Goal: Communication & Community: Answer question/provide support

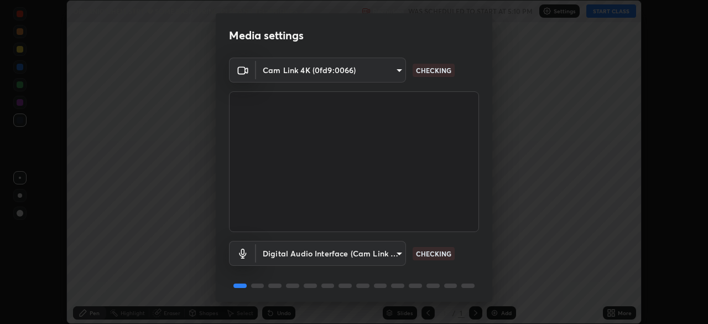
scroll to position [39, 0]
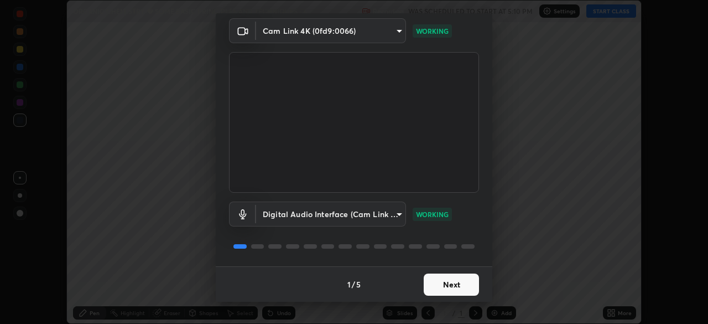
click at [437, 289] on button "Next" at bounding box center [451, 284] width 55 height 22
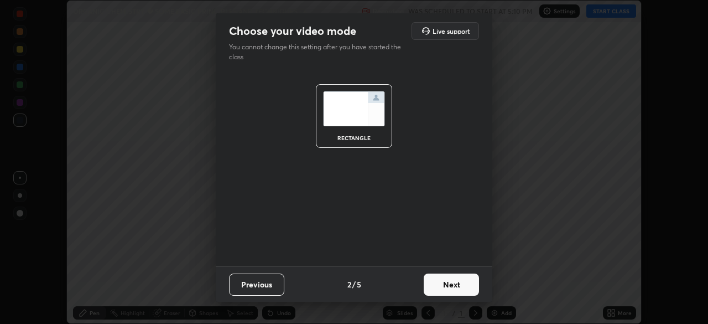
click at [441, 289] on button "Next" at bounding box center [451, 284] width 55 height 22
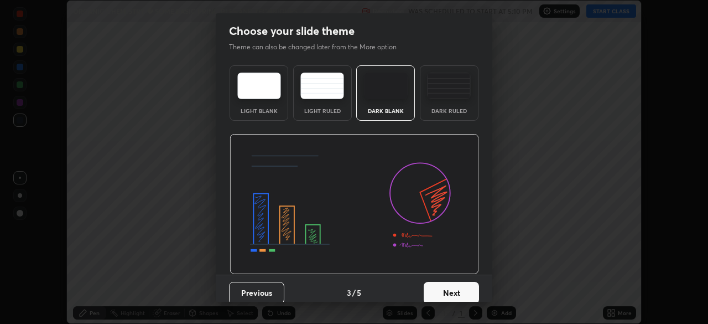
scroll to position [8, 0]
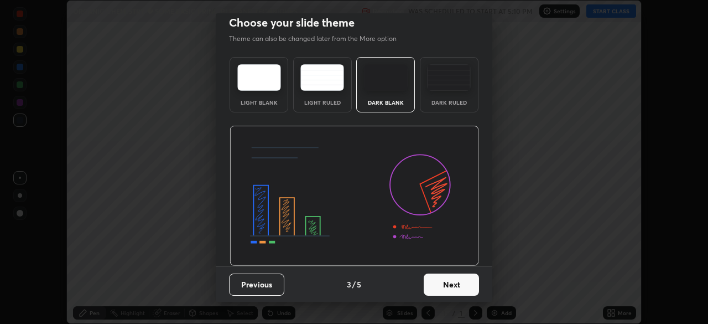
click at [439, 283] on button "Next" at bounding box center [451, 284] width 55 height 22
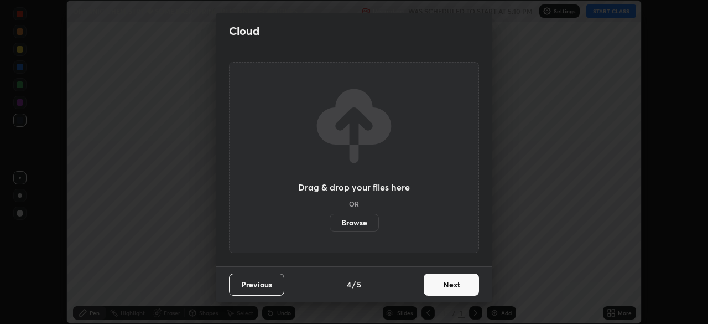
click at [441, 288] on button "Next" at bounding box center [451, 284] width 55 height 22
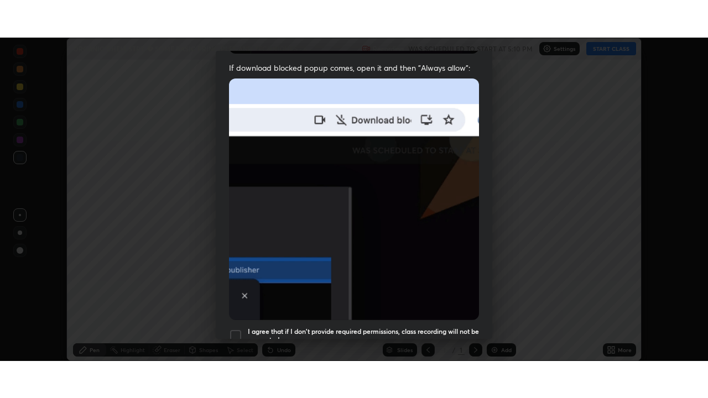
scroll to position [265, 0]
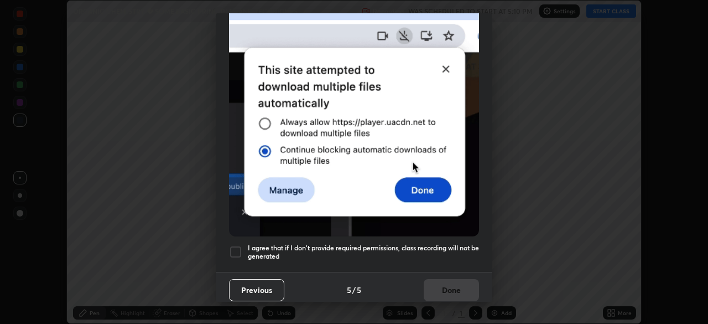
click at [237, 247] on div at bounding box center [235, 251] width 13 height 13
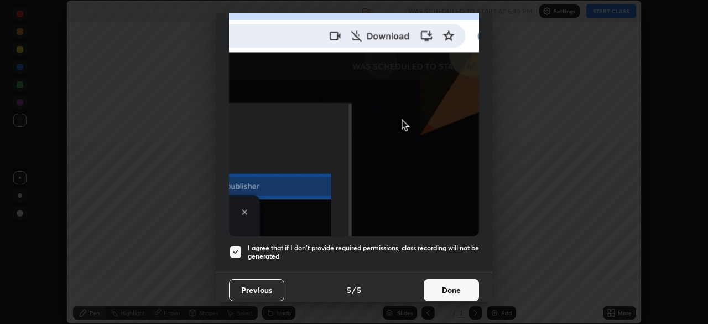
click at [436, 283] on button "Done" at bounding box center [451, 290] width 55 height 22
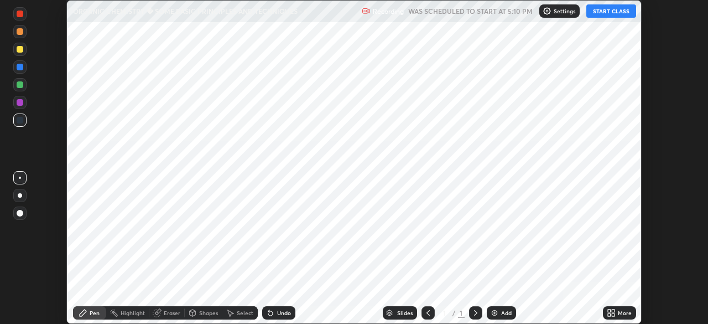
click at [609, 10] on button "START CLASS" at bounding box center [611, 10] width 50 height 13
click at [609, 314] on icon at bounding box center [609, 314] width 3 height 3
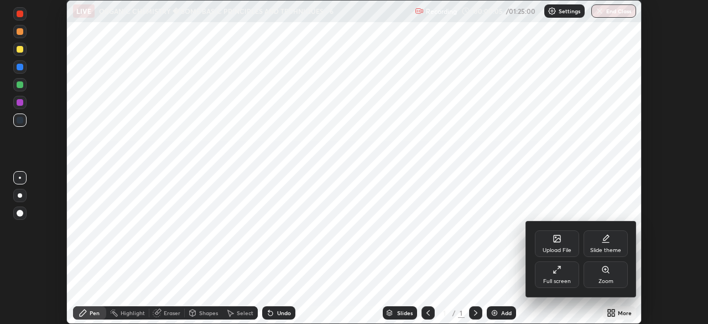
click at [556, 278] on div "Full screen" at bounding box center [557, 281] width 28 height 6
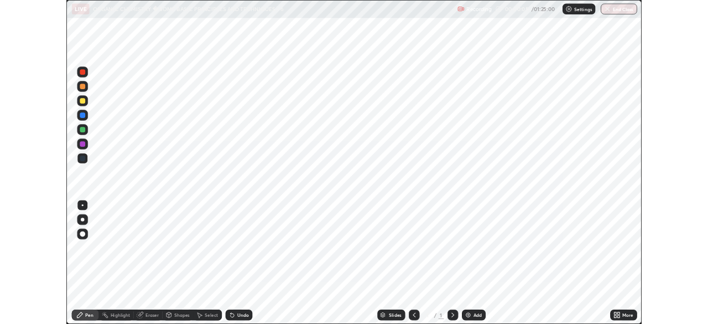
scroll to position [398, 708]
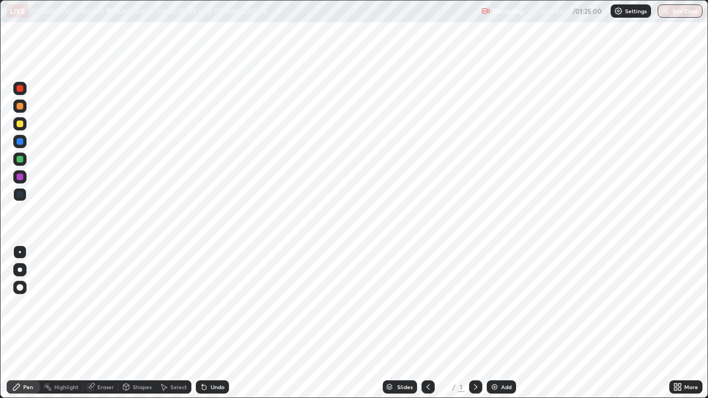
click at [677, 323] on icon at bounding box center [677, 387] width 9 height 9
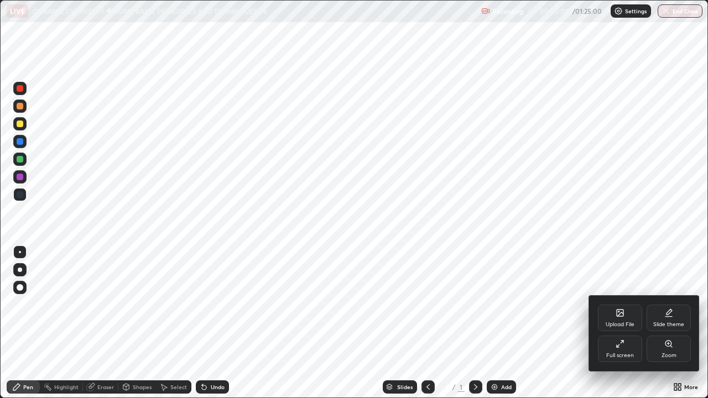
click at [662, 323] on div "Slide theme" at bounding box center [668, 325] width 31 height 6
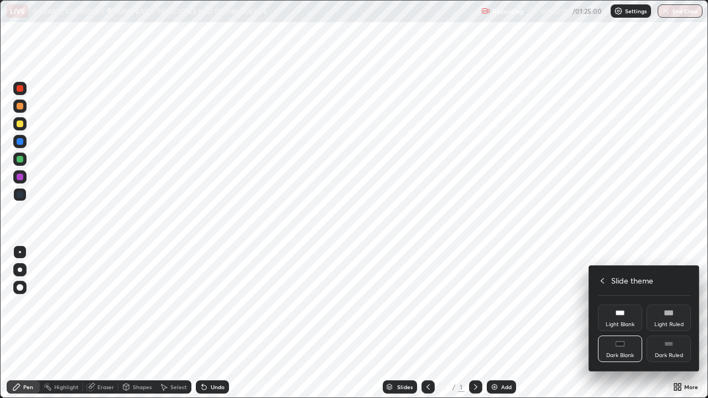
click at [660, 323] on div "Dark Ruled" at bounding box center [668, 349] width 44 height 27
click at [493, 323] on div at bounding box center [354, 199] width 708 height 398
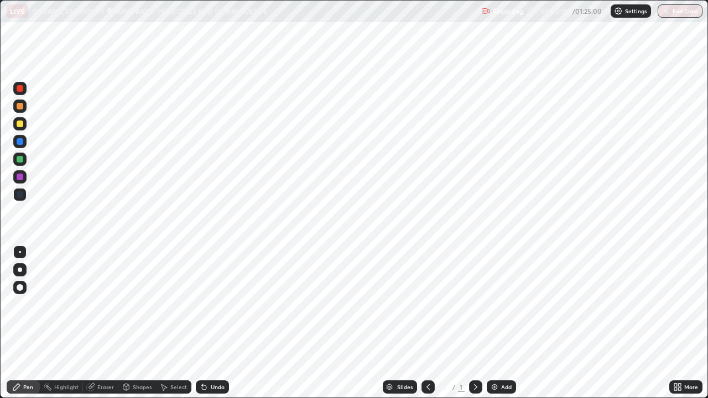
click at [493, 323] on img at bounding box center [494, 387] width 9 height 9
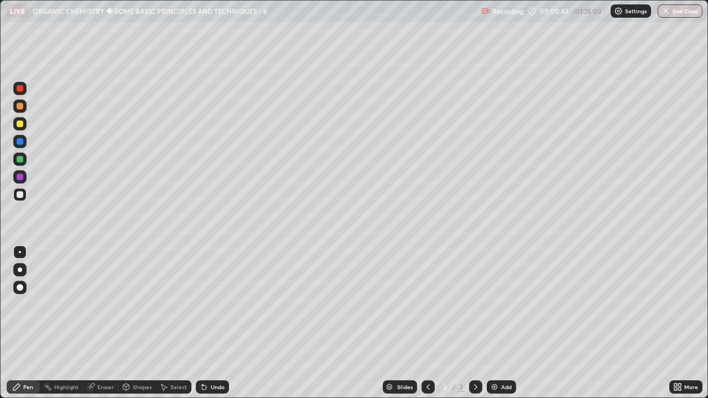
click at [675, 323] on icon at bounding box center [675, 385] width 3 height 3
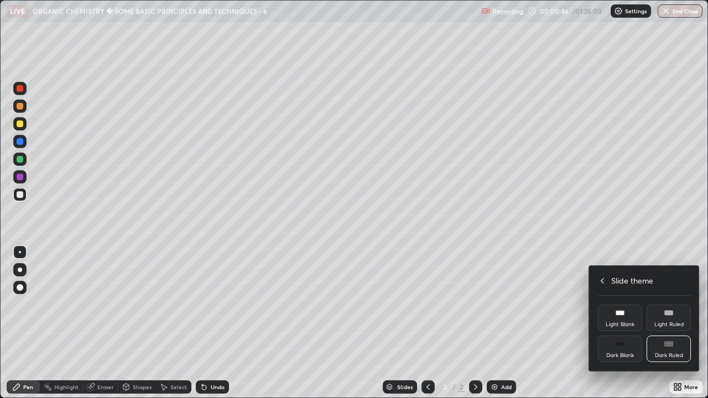
click at [602, 282] on icon at bounding box center [602, 281] width 3 height 6
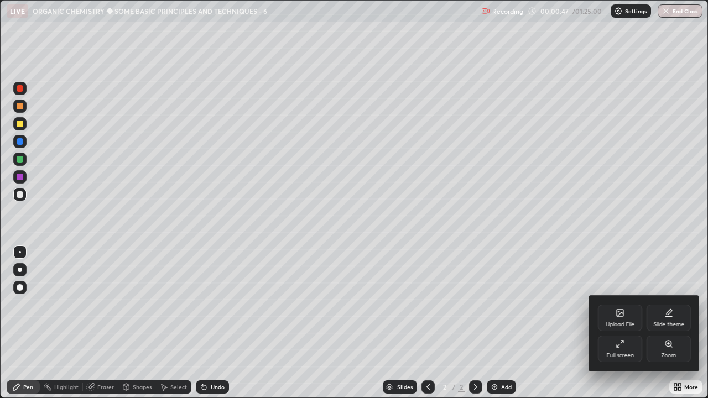
click at [617, 320] on div "Upload File" at bounding box center [620, 318] width 44 height 27
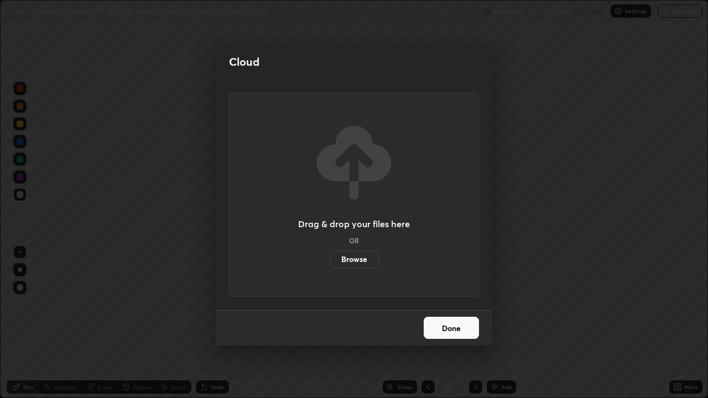
click at [360, 259] on label "Browse" at bounding box center [354, 260] width 49 height 18
click at [330, 259] on input "Browse" at bounding box center [330, 260] width 0 height 18
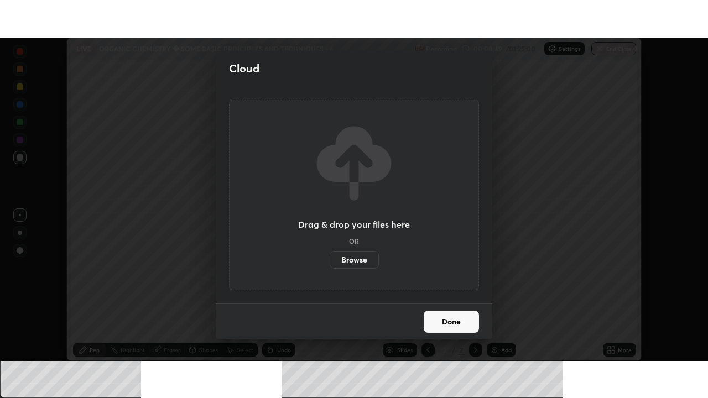
scroll to position [54979, 54595]
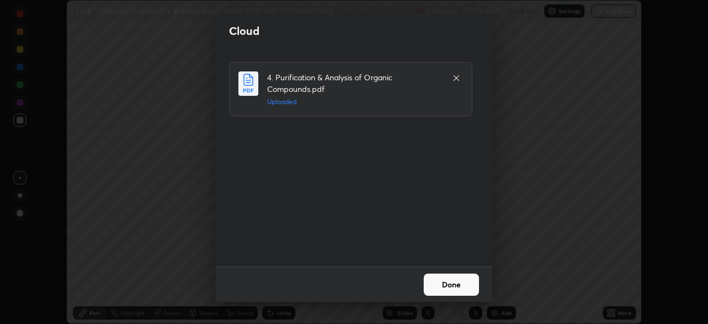
click at [435, 285] on button "Done" at bounding box center [451, 284] width 55 height 22
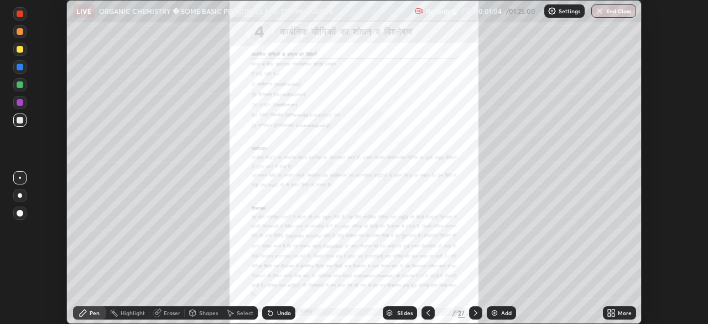
click at [474, 312] on icon at bounding box center [475, 312] width 9 height 9
click at [474, 315] on icon at bounding box center [475, 312] width 9 height 9
click at [474, 312] on icon at bounding box center [475, 312] width 9 height 9
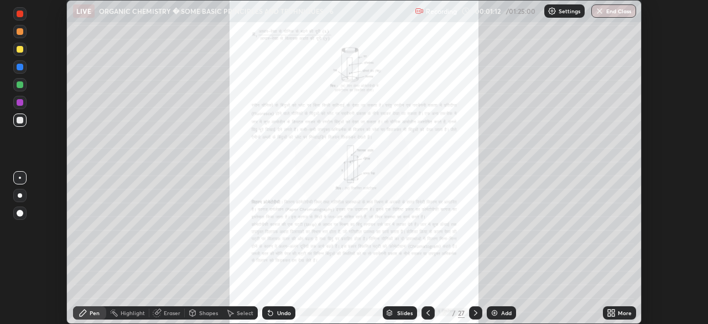
click at [474, 313] on icon at bounding box center [475, 313] width 3 height 6
click at [474, 312] on icon at bounding box center [475, 312] width 9 height 9
click at [473, 312] on icon at bounding box center [475, 312] width 9 height 9
click at [609, 312] on icon at bounding box center [609, 310] width 3 height 3
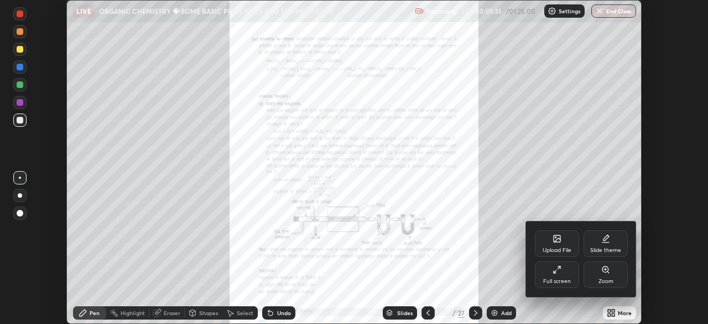
click at [560, 280] on div "Full screen" at bounding box center [557, 281] width 28 height 6
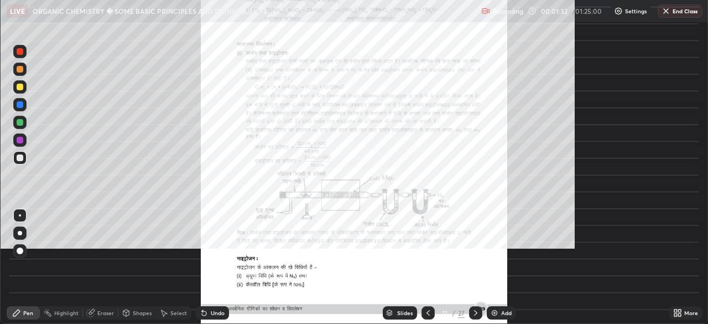
scroll to position [398, 708]
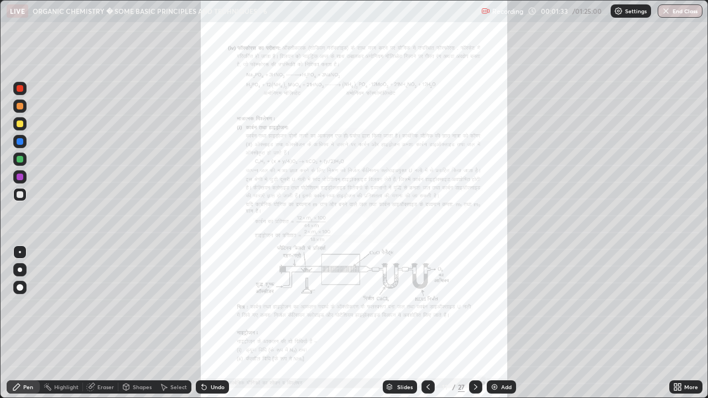
click at [676, 323] on icon at bounding box center [675, 385] width 3 height 3
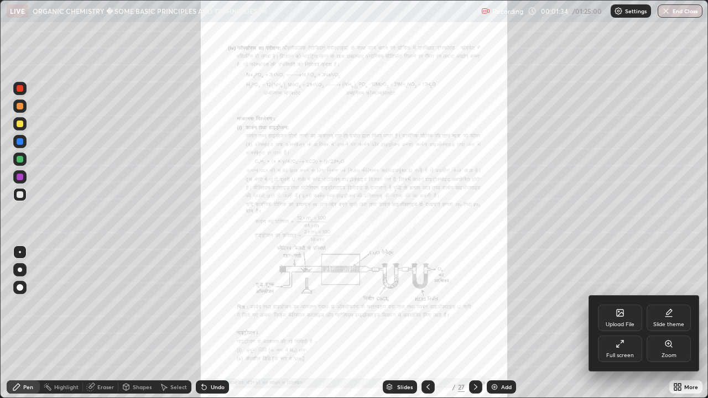
click at [661, 323] on div "Zoom" at bounding box center [668, 356] width 15 height 6
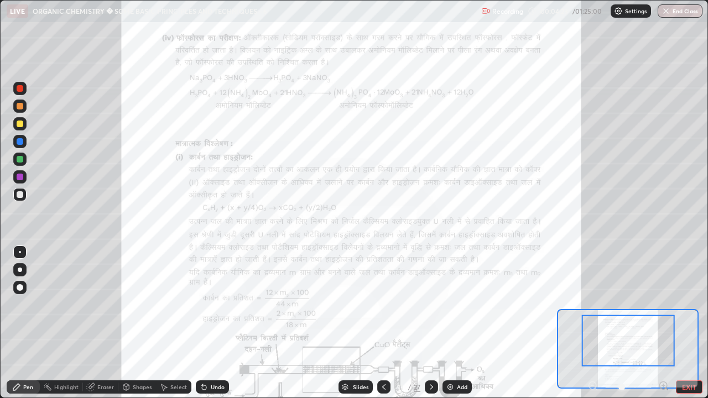
click at [18, 89] on div at bounding box center [20, 88] width 7 height 7
click at [34, 323] on div "Pen" at bounding box center [23, 386] width 33 height 13
click at [22, 160] on div at bounding box center [20, 159] width 7 height 7
click at [99, 323] on div "Eraser" at bounding box center [105, 387] width 17 height 6
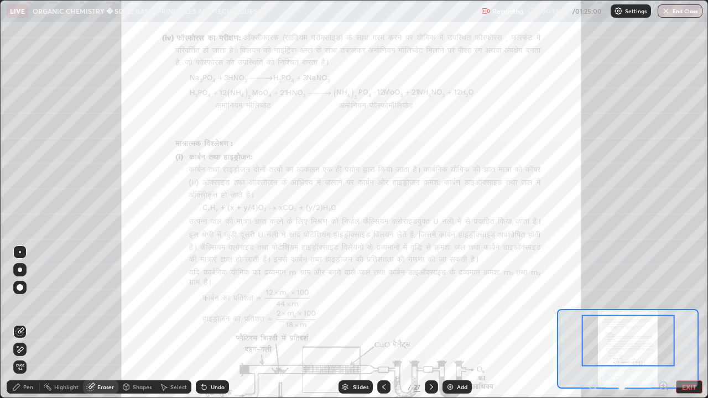
click at [27, 323] on div "Pen" at bounding box center [28, 387] width 10 height 6
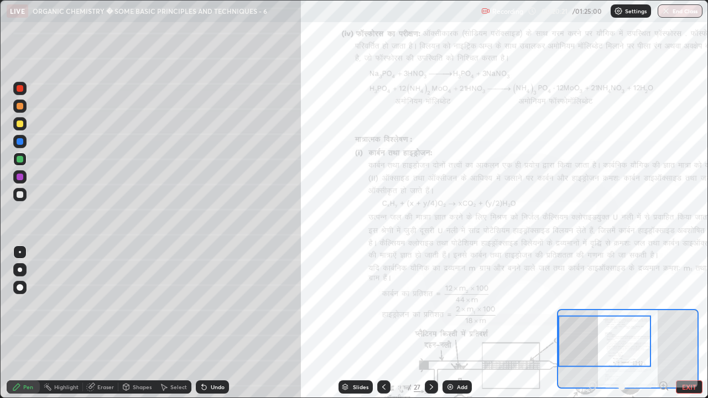
click at [103, 323] on div "Eraser" at bounding box center [105, 387] width 17 height 6
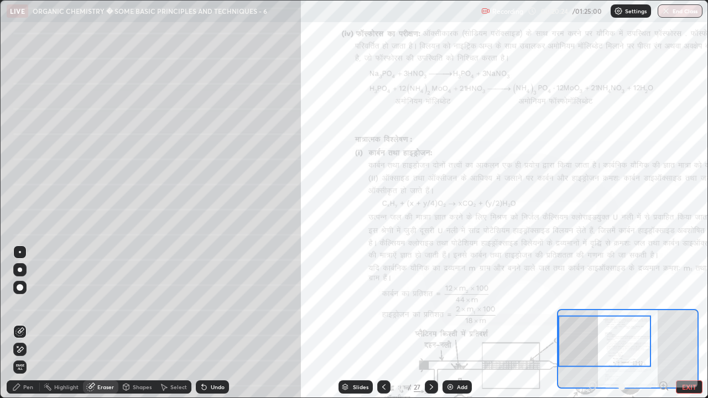
click at [32, 323] on div "Pen" at bounding box center [28, 387] width 10 height 6
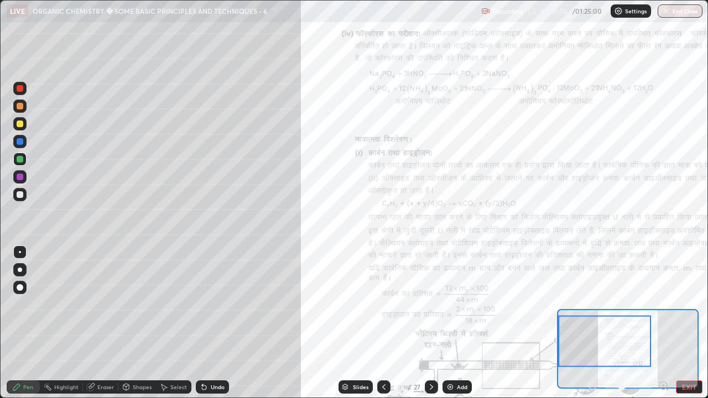
click at [107, 323] on div "Eraser" at bounding box center [105, 387] width 17 height 6
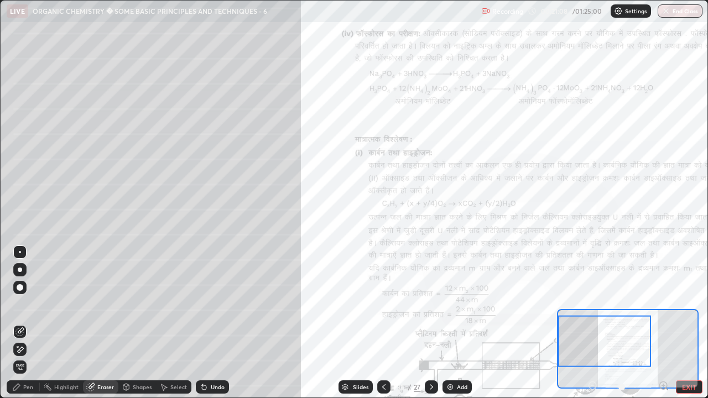
click at [33, 323] on div "Pen" at bounding box center [23, 386] width 33 height 13
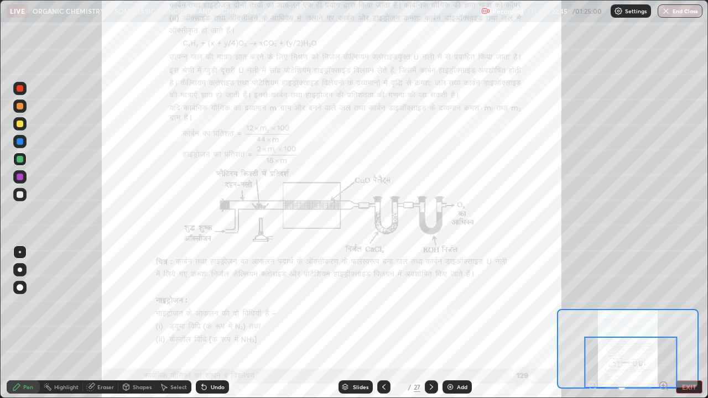
click at [687, 323] on button "EXIT" at bounding box center [689, 386] width 27 height 13
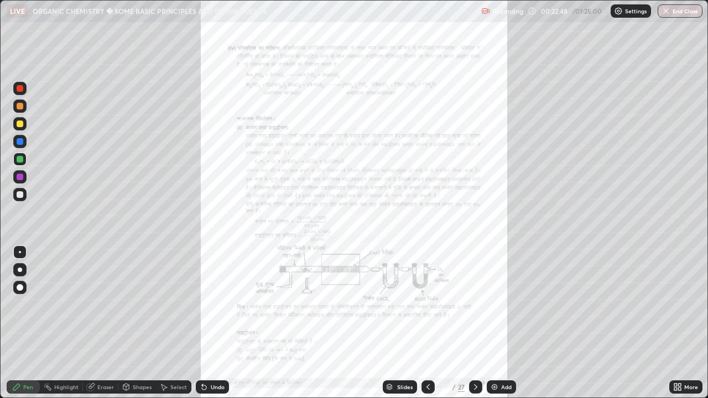
click at [474, 323] on icon at bounding box center [475, 387] width 9 height 9
click at [676, 323] on icon at bounding box center [675, 385] width 3 height 3
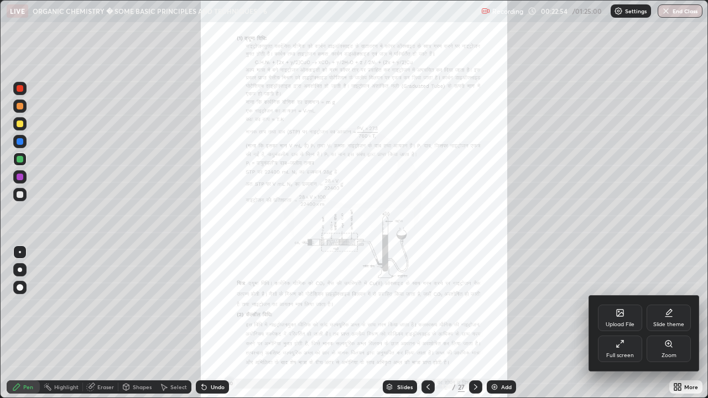
click at [656, 323] on div "Zoom" at bounding box center [668, 349] width 44 height 27
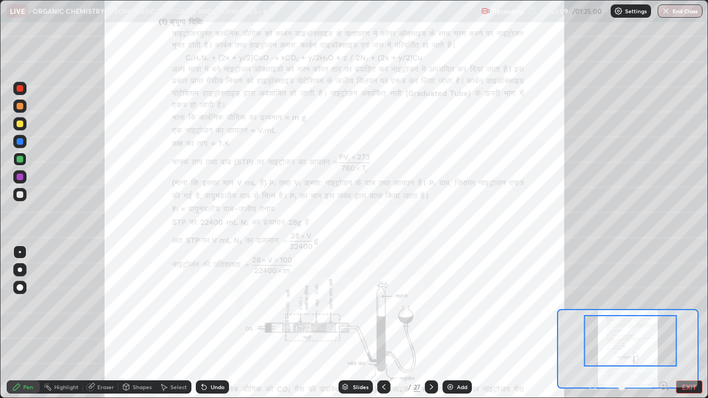
click at [225, 20] on div "LIVE ORGANIC CHEMISTRY � SOME BASIC PRINCIPLES AND TECHNIQUES - 6" at bounding box center [242, 11] width 470 height 22
click at [231, 20] on div "LIVE ORGANIC CHEMISTRY � SOME BASIC PRINCIPLES AND TECHNIQUES - 6" at bounding box center [242, 11] width 470 height 22
click at [105, 323] on div "Eraser" at bounding box center [105, 387] width 17 height 6
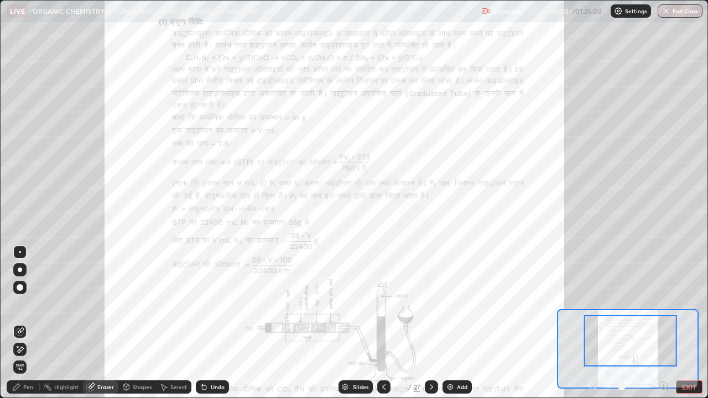
click at [30, 323] on div "Pen" at bounding box center [28, 387] width 10 height 6
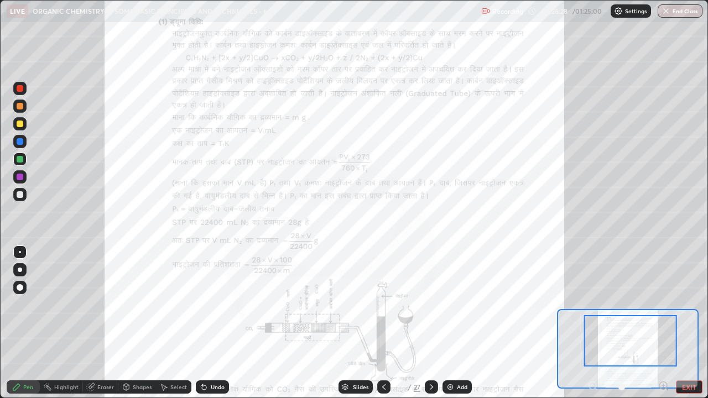
click at [108, 323] on div "Eraser" at bounding box center [105, 387] width 17 height 6
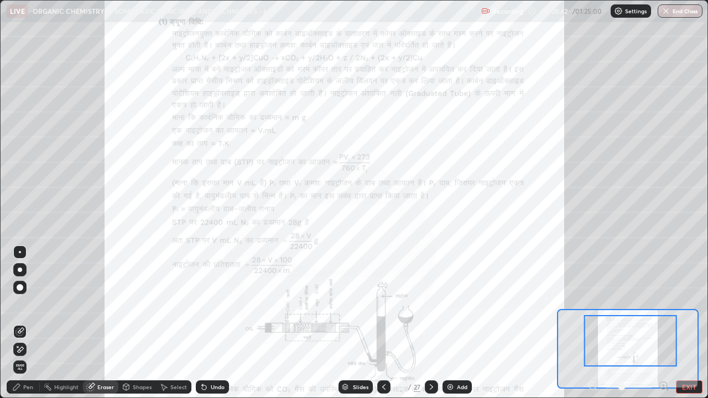
click at [32, 323] on div "Pen" at bounding box center [28, 387] width 10 height 6
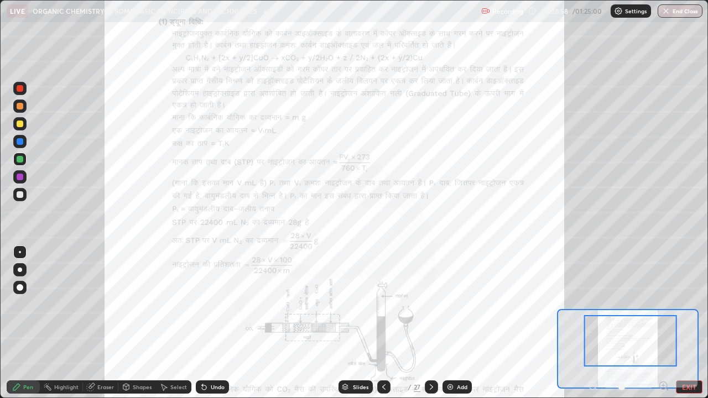
click at [105, 323] on div "Eraser" at bounding box center [105, 387] width 17 height 6
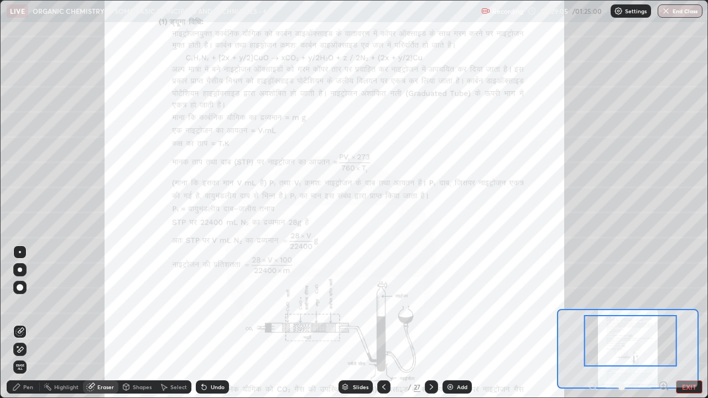
click at [34, 323] on div "Pen" at bounding box center [23, 386] width 33 height 13
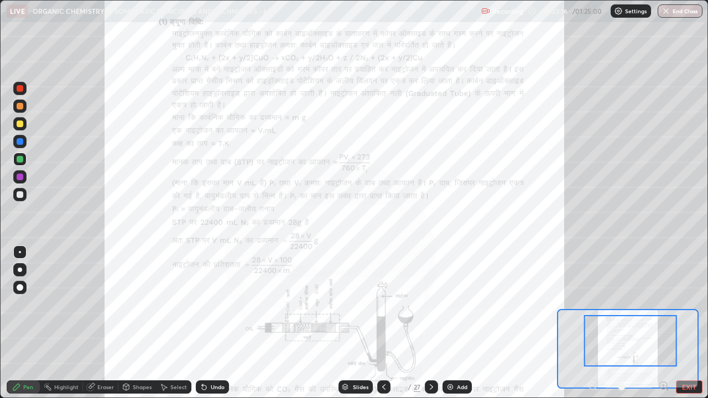
click at [685, 323] on button "EXIT" at bounding box center [689, 386] width 27 height 13
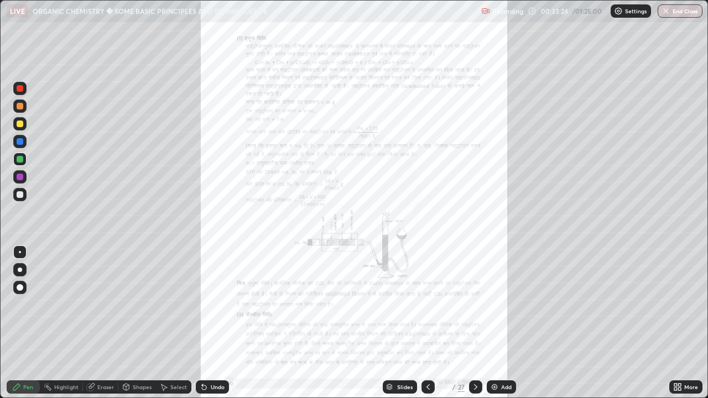
click at [674, 323] on icon at bounding box center [675, 385] width 3 height 3
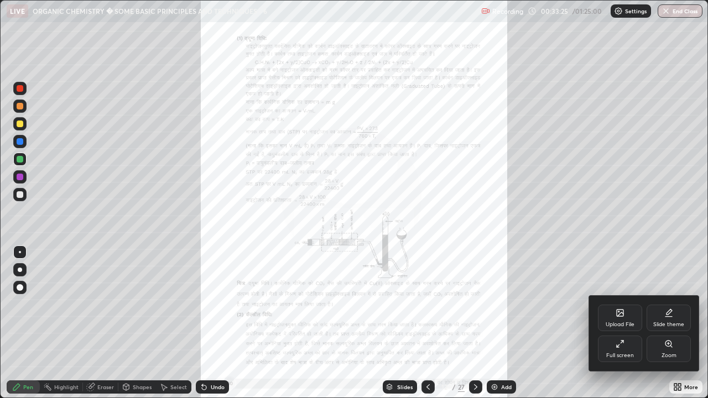
click at [666, 323] on div "Zoom" at bounding box center [668, 356] width 15 height 6
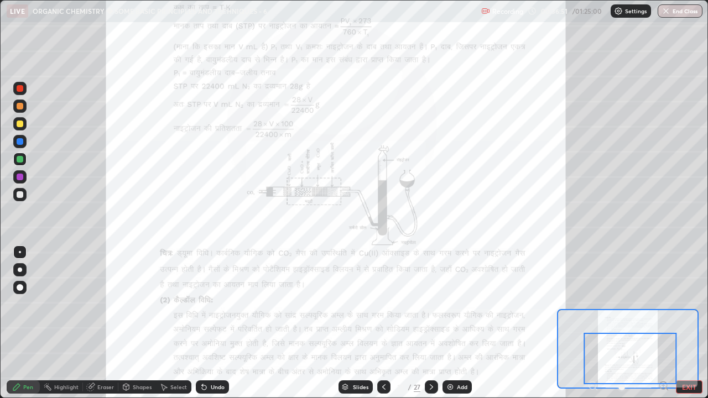
click at [686, 323] on button "EXIT" at bounding box center [689, 386] width 27 height 13
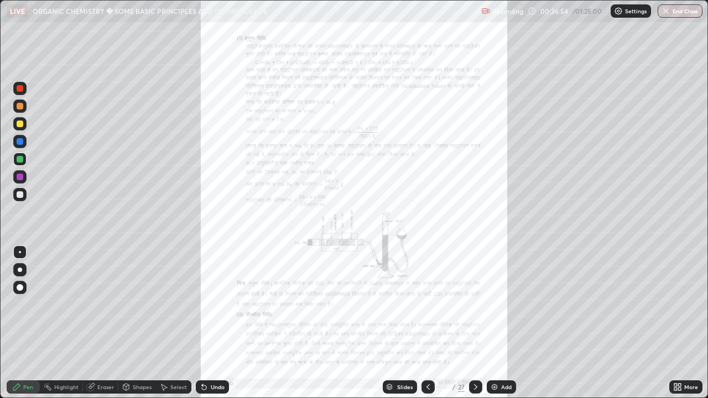
click at [476, 323] on icon at bounding box center [475, 387] width 9 height 9
click at [678, 323] on icon at bounding box center [679, 389] width 3 height 3
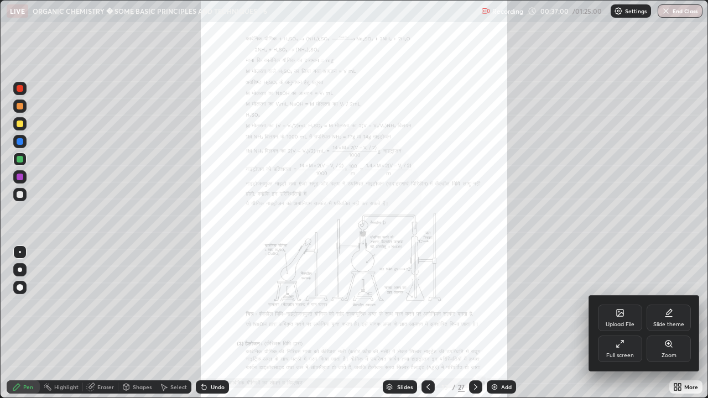
click at [659, 323] on div "Zoom" at bounding box center [668, 349] width 44 height 27
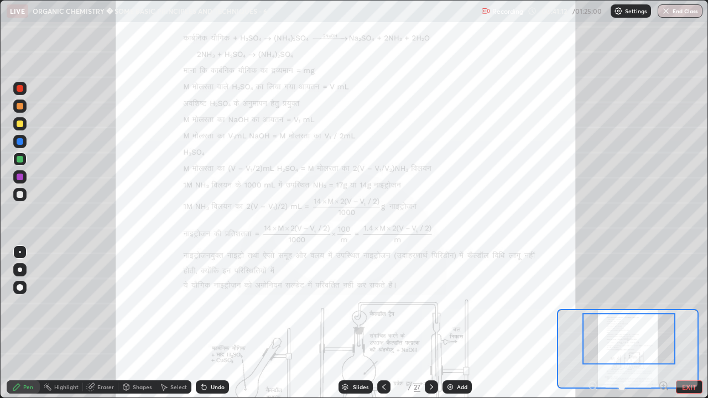
click at [684, 323] on button "EXIT" at bounding box center [689, 386] width 27 height 13
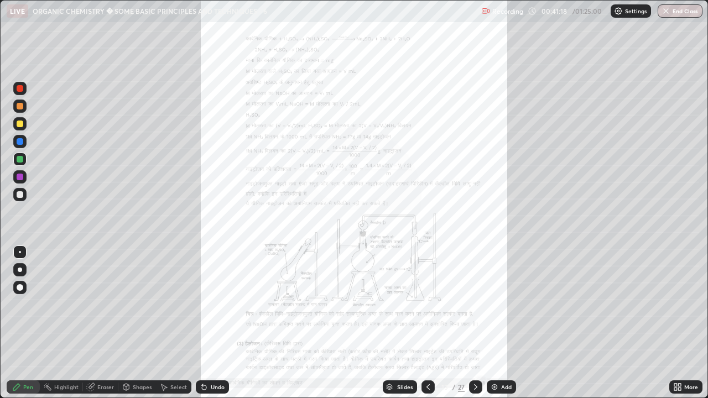
click at [675, 323] on icon at bounding box center [675, 385] width 3 height 3
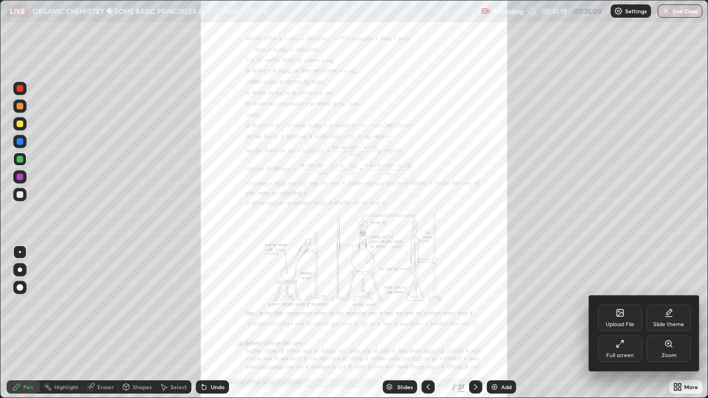
click at [631, 323] on div at bounding box center [354, 199] width 708 height 398
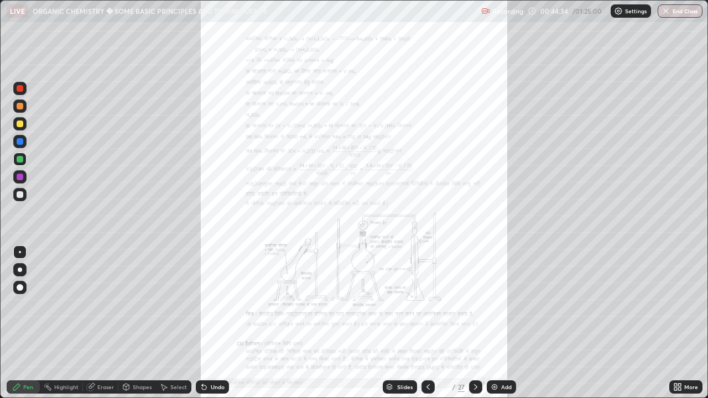
click at [473, 323] on icon at bounding box center [475, 387] width 9 height 9
click at [675, 323] on icon at bounding box center [675, 385] width 3 height 3
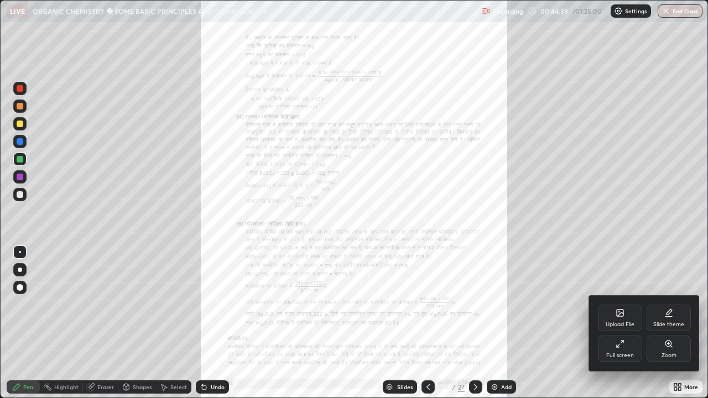
click at [661, 323] on div "Zoom" at bounding box center [668, 356] width 15 height 6
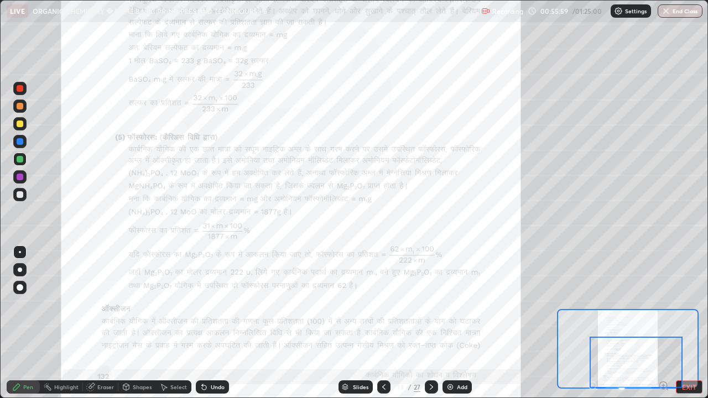
click at [22, 93] on div at bounding box center [19, 88] width 13 height 13
click at [110, 323] on div "Eraser" at bounding box center [105, 387] width 17 height 6
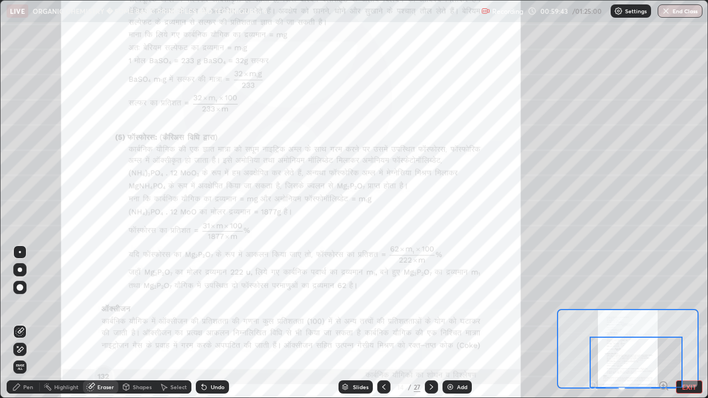
click at [30, 323] on div "Pen" at bounding box center [28, 387] width 10 height 6
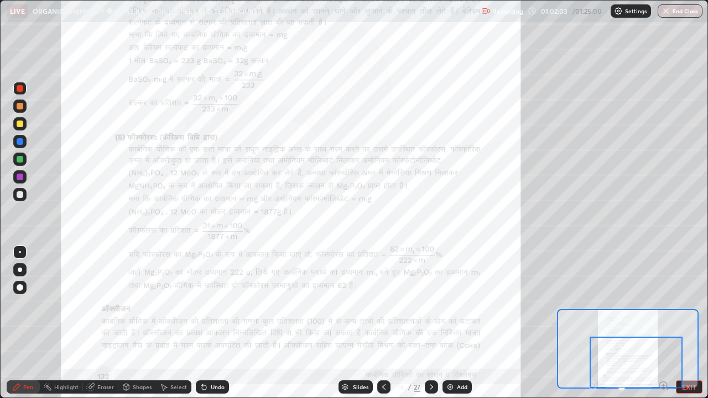
click at [430, 323] on icon at bounding box center [431, 387] width 9 height 9
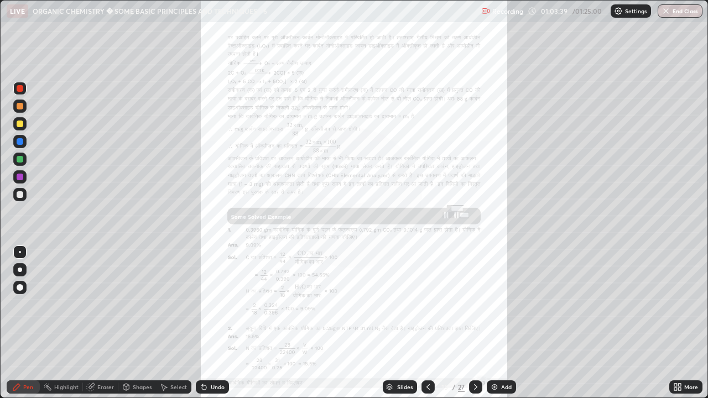
click at [95, 323] on div "Eraser" at bounding box center [100, 386] width 35 height 13
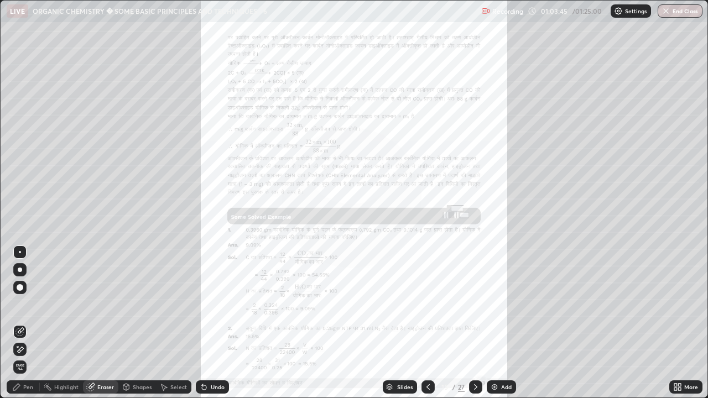
click at [27, 323] on div "Pen" at bounding box center [28, 387] width 10 height 6
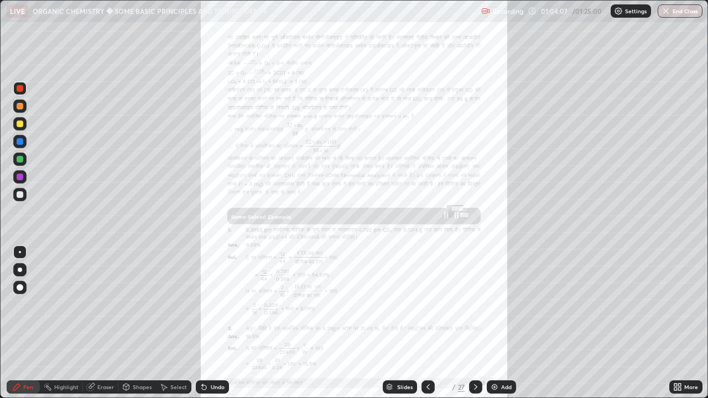
click at [104, 323] on div "Eraser" at bounding box center [105, 387] width 17 height 6
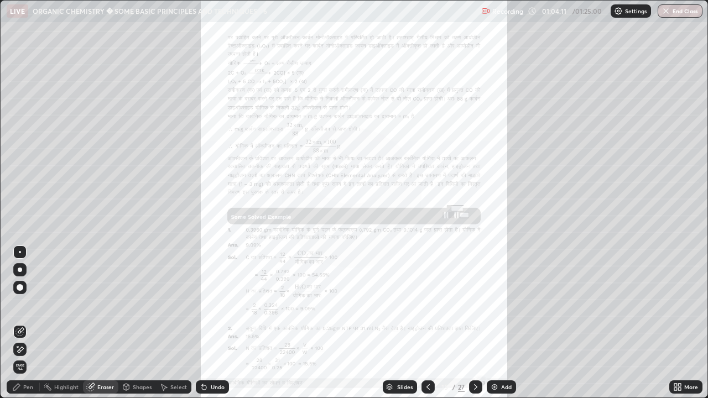
click at [27, 323] on div "Pen" at bounding box center [28, 387] width 10 height 6
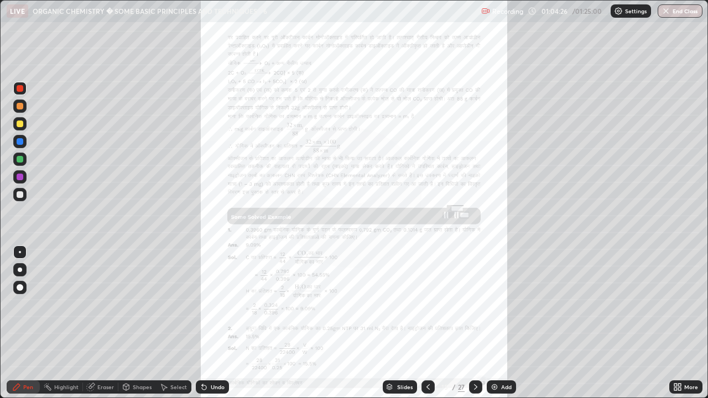
click at [32, 323] on div "Pen" at bounding box center [28, 387] width 10 height 6
click at [31, 323] on div "Pen" at bounding box center [28, 387] width 10 height 6
click at [19, 270] on div at bounding box center [20, 270] width 4 height 4
click at [97, 323] on div "Eraser" at bounding box center [105, 387] width 17 height 6
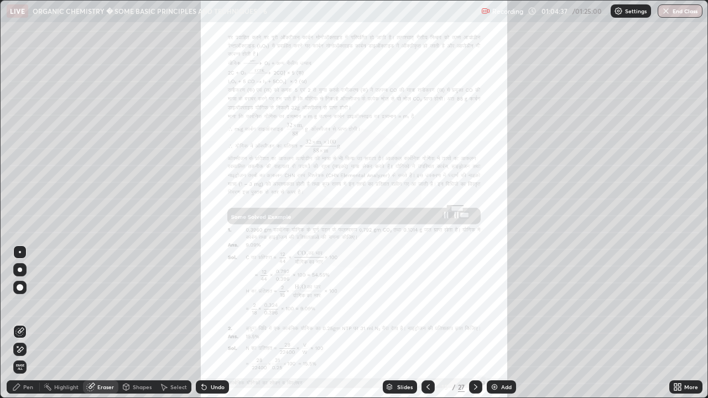
click at [29, 323] on div "Pen" at bounding box center [28, 387] width 10 height 6
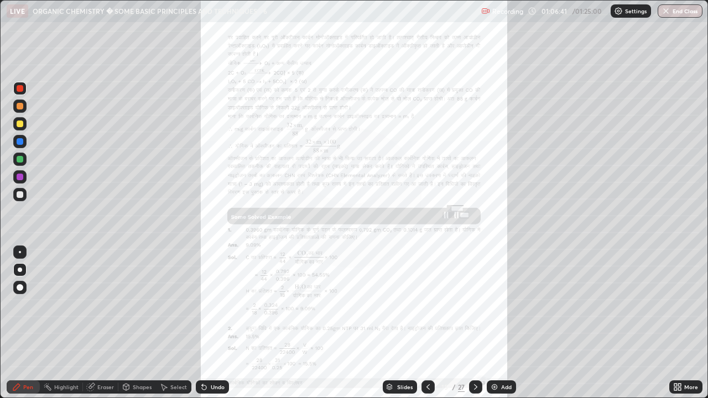
click at [494, 323] on img at bounding box center [494, 387] width 9 height 9
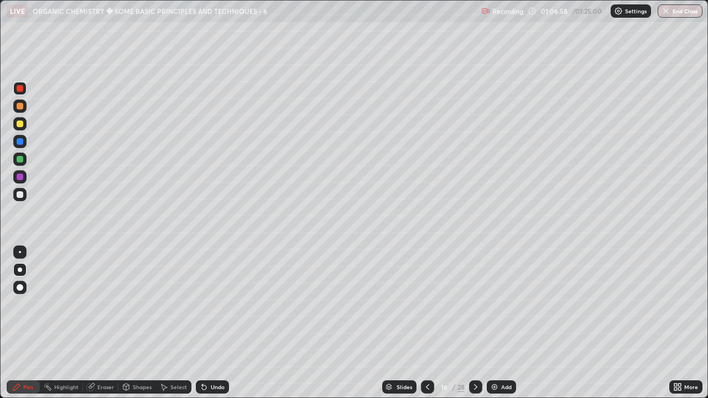
click at [19, 125] on div at bounding box center [20, 124] width 7 height 7
click at [23, 178] on div at bounding box center [20, 177] width 7 height 7
click at [20, 143] on div at bounding box center [20, 141] width 7 height 7
click at [22, 126] on div at bounding box center [20, 124] width 7 height 7
click at [18, 179] on div at bounding box center [20, 177] width 7 height 7
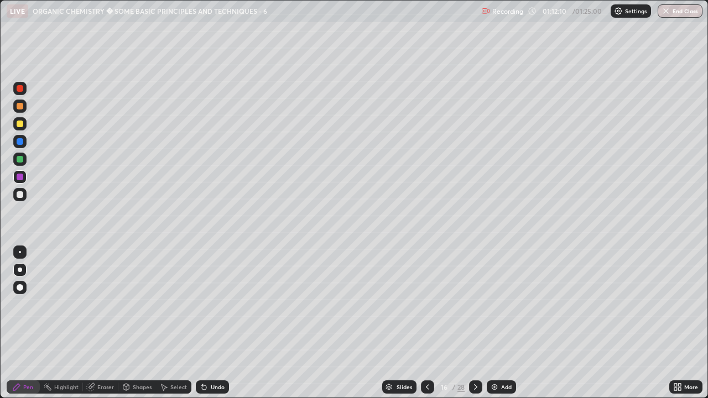
click at [21, 159] on div at bounding box center [20, 159] width 7 height 7
click at [494, 323] on img at bounding box center [494, 387] width 9 height 9
click at [491, 323] on img at bounding box center [494, 387] width 9 height 9
click at [18, 91] on div at bounding box center [20, 88] width 7 height 7
click at [103, 323] on div "Eraser" at bounding box center [105, 387] width 17 height 6
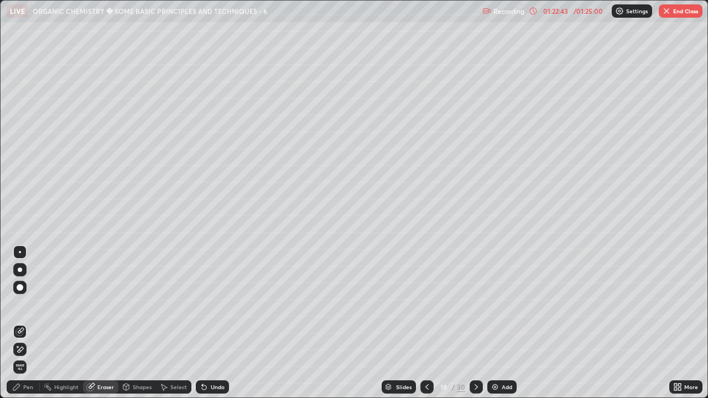
click at [33, 323] on div "Pen" at bounding box center [23, 386] width 33 height 13
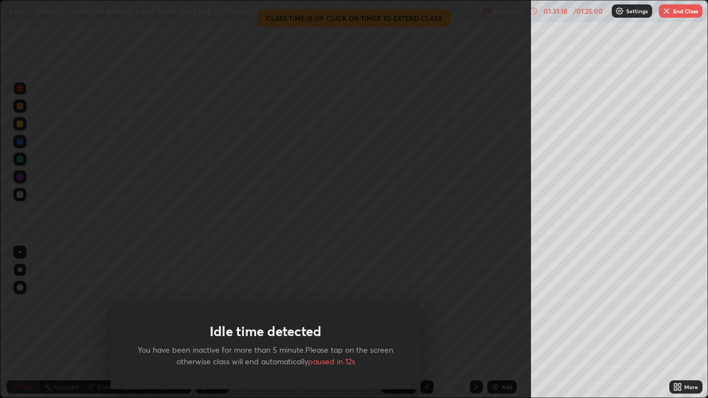
click at [675, 12] on button "End Class" at bounding box center [681, 10] width 44 height 13
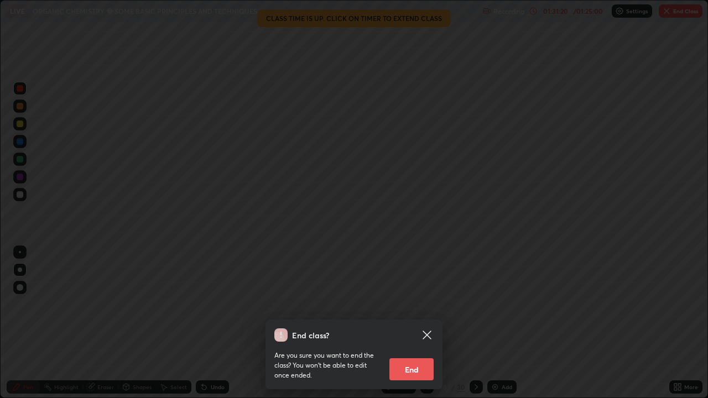
click at [422, 323] on button "End" at bounding box center [411, 369] width 44 height 22
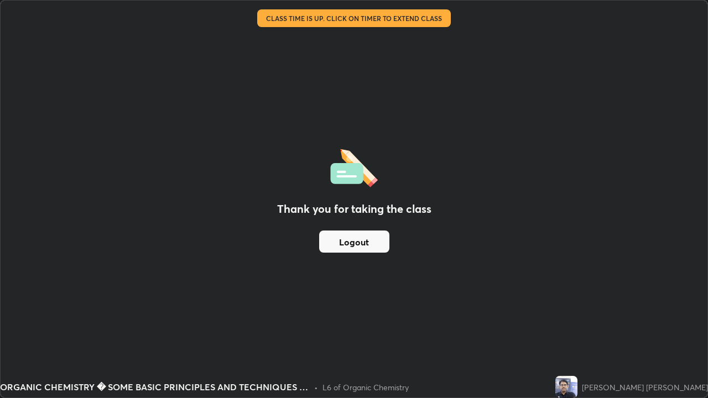
click at [366, 241] on button "Logout" at bounding box center [354, 242] width 70 height 22
click at [369, 245] on button "Logout" at bounding box center [354, 242] width 70 height 22
click at [368, 243] on button "Logout" at bounding box center [354, 242] width 70 height 22
click at [371, 243] on button "Logout" at bounding box center [354, 242] width 70 height 22
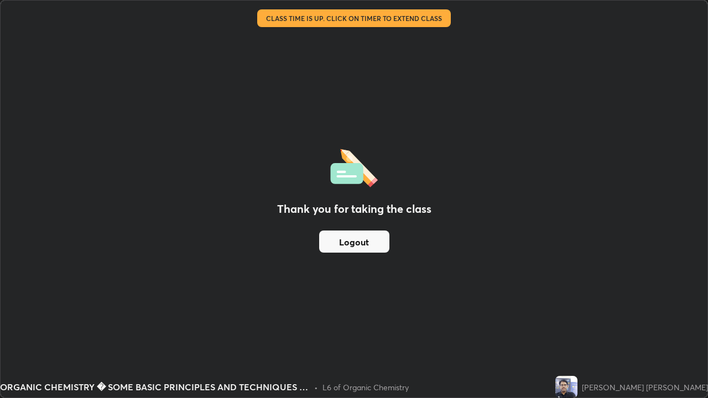
click at [369, 241] on button "Logout" at bounding box center [354, 242] width 70 height 22
click at [370, 241] on button "Logout" at bounding box center [354, 242] width 70 height 22
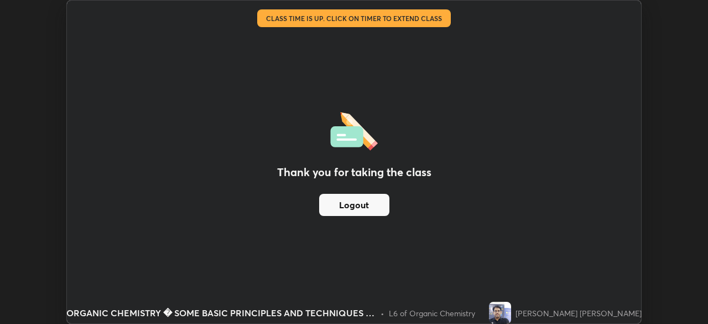
scroll to position [54979, 54595]
